Goal: Task Accomplishment & Management: Manage account settings

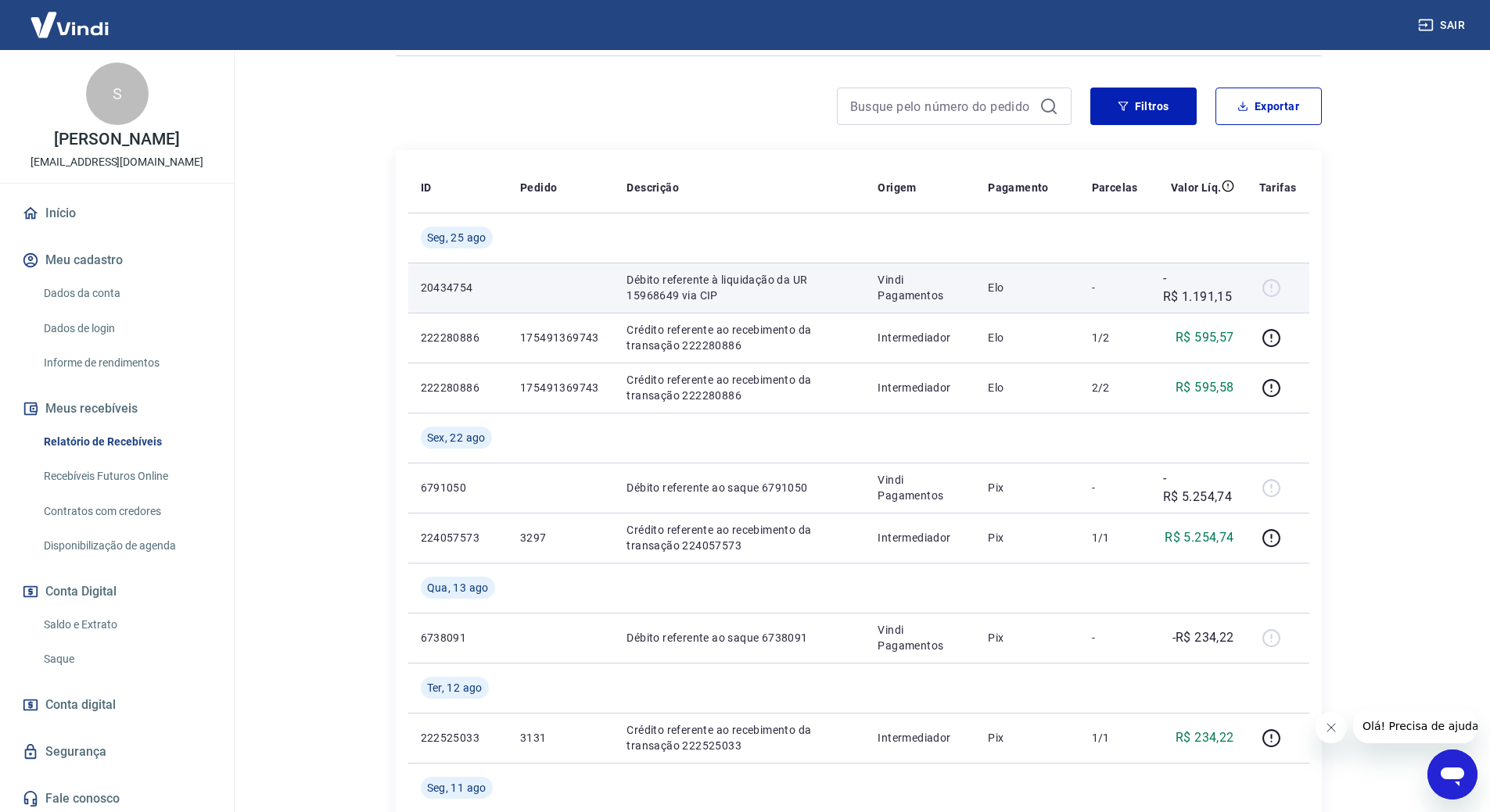
scroll to position [157, 0]
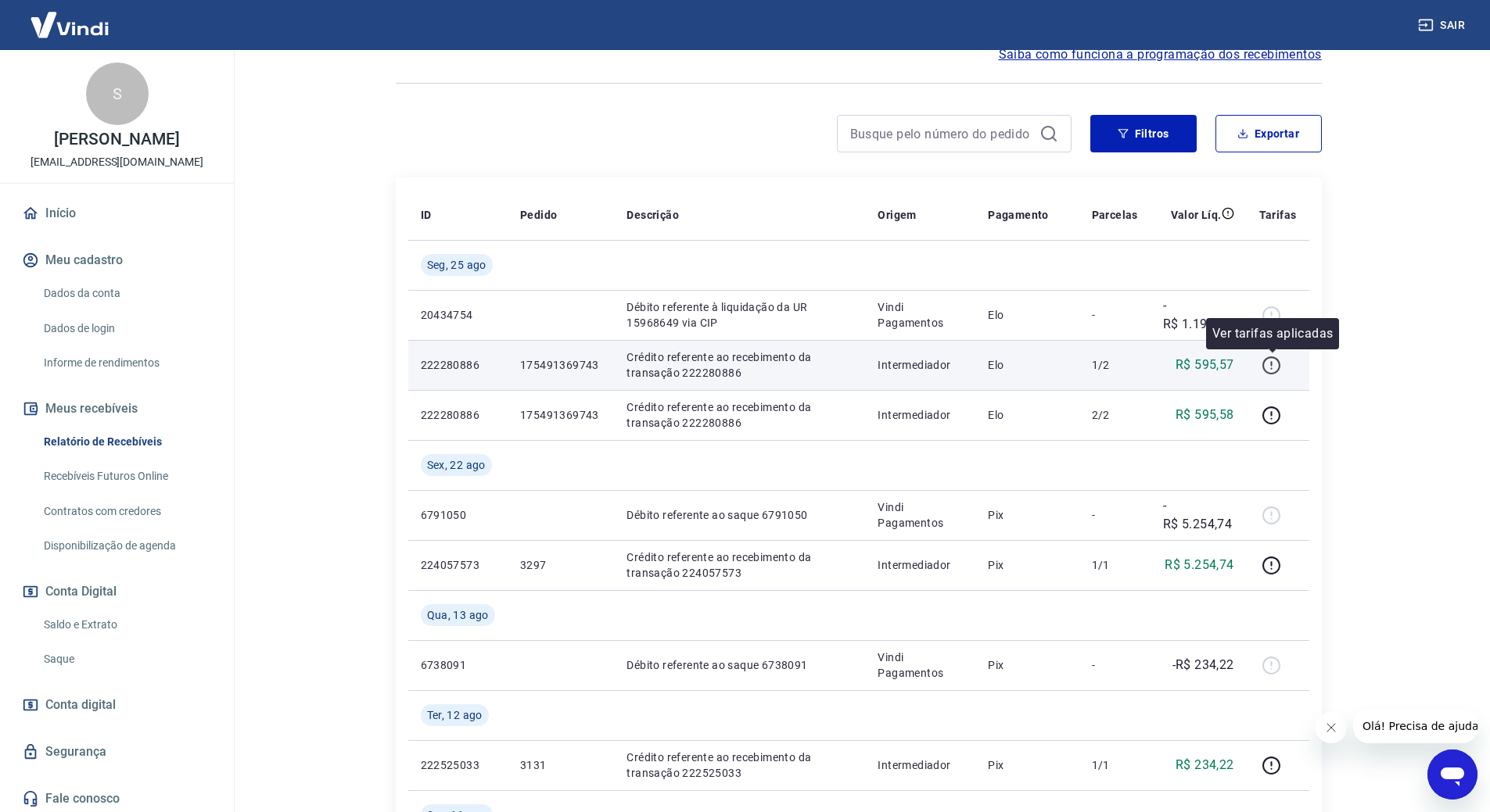
click at [1274, 369] on icon "button" at bounding box center [1271, 365] width 20 height 20
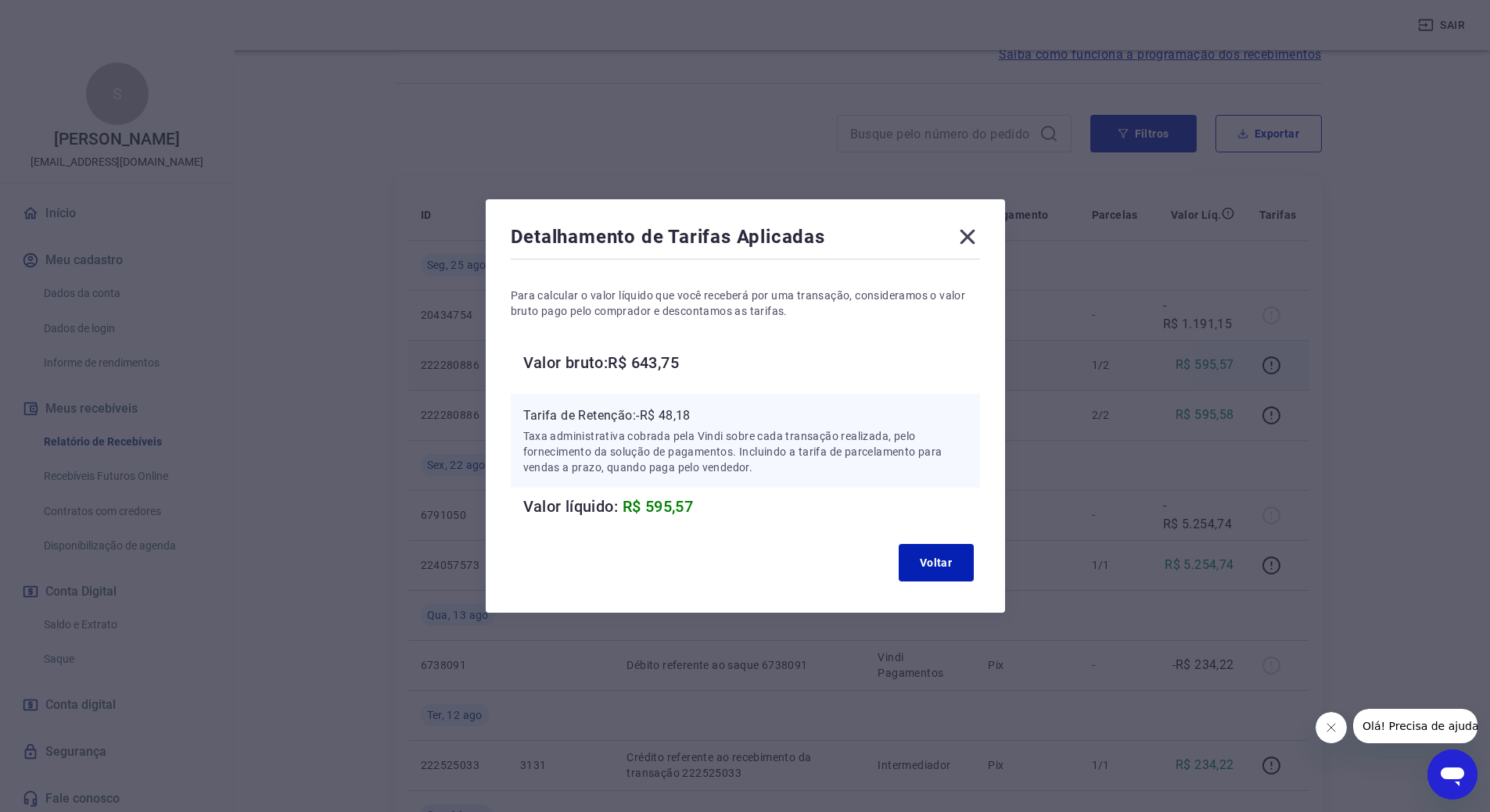
click at [974, 242] on icon at bounding box center [967, 236] width 25 height 25
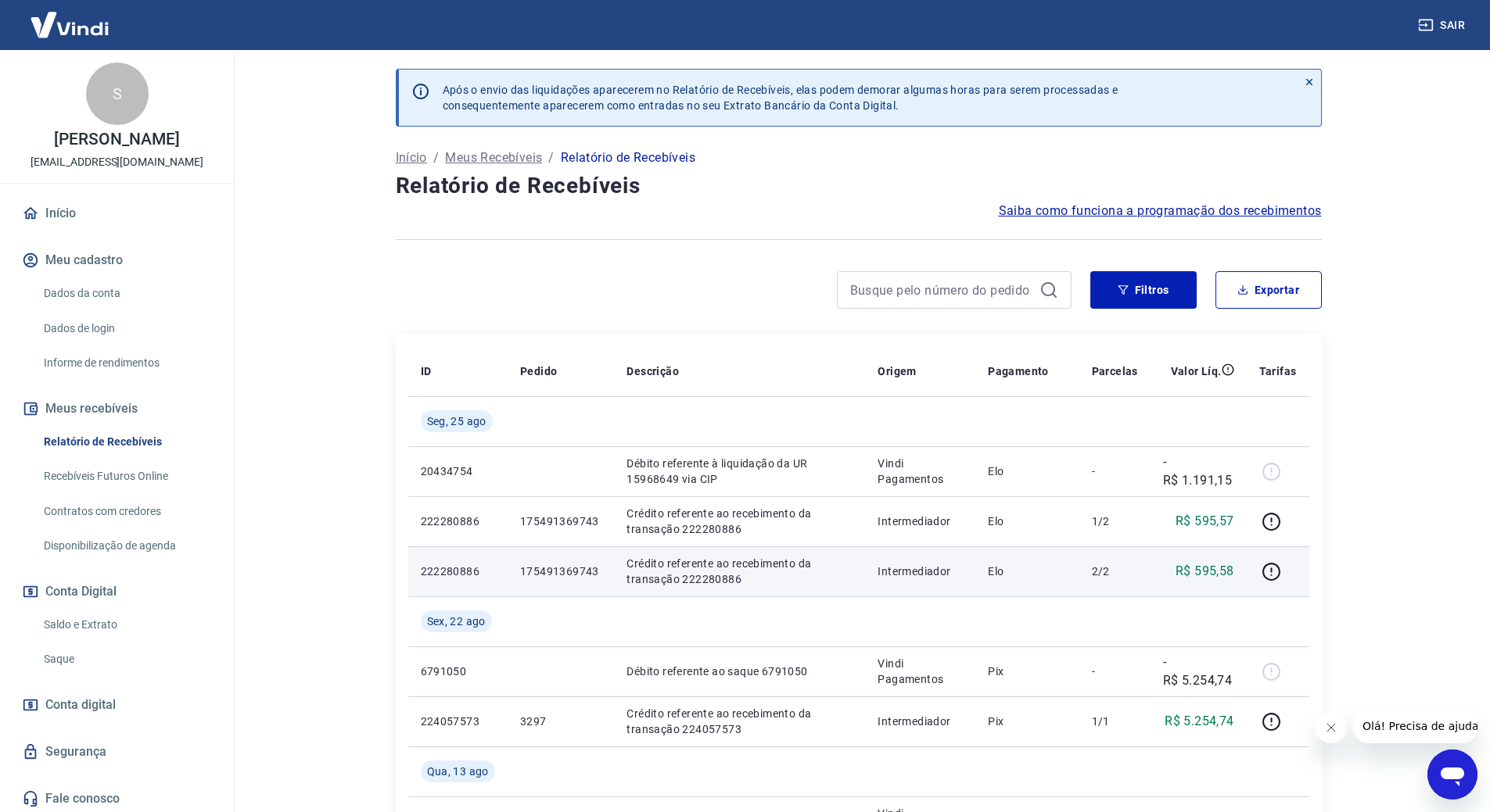
click at [540, 570] on p "175491369743" at bounding box center [561, 571] width 81 height 16
copy p "175491369743"
